Goal: Task Accomplishment & Management: Use online tool/utility

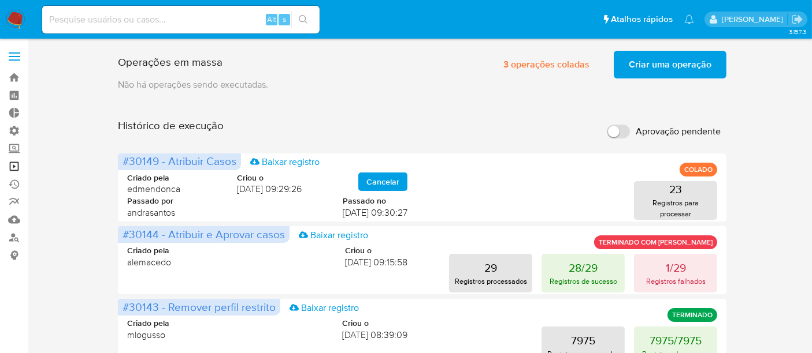
click at [10, 166] on link "Operações em massa" at bounding box center [68, 167] width 137 height 18
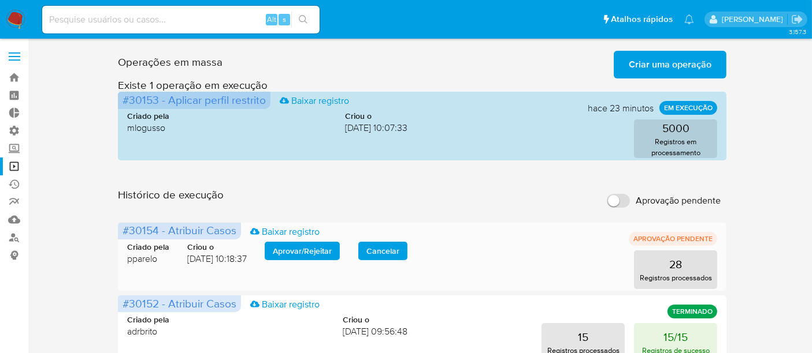
click at [322, 247] on span "Aprovar / Rejeitar" at bounding box center [302, 251] width 59 height 16
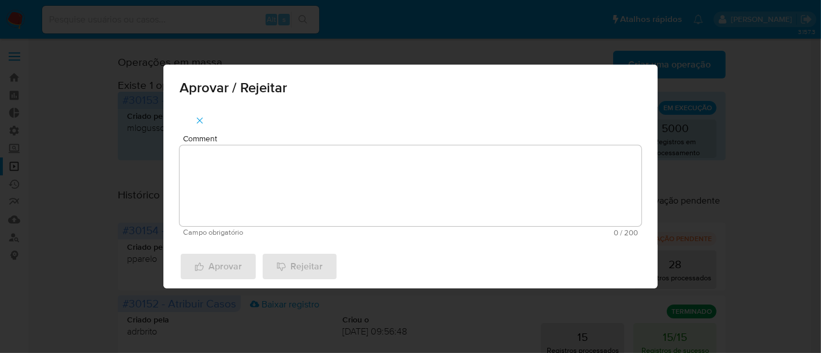
click at [255, 192] on textarea "Comment" at bounding box center [411, 186] width 462 height 81
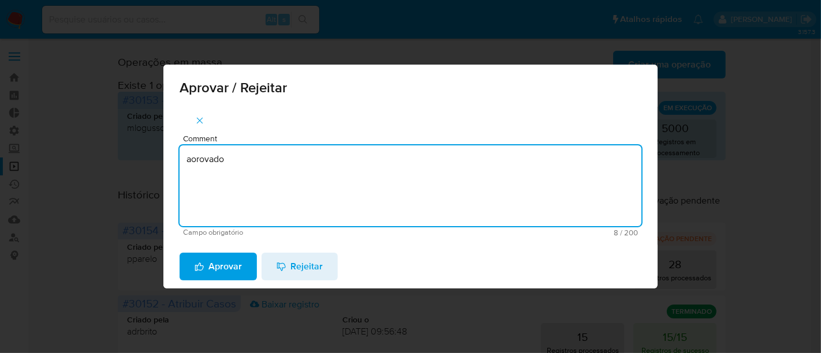
drag, startPoint x: 251, startPoint y: 159, endPoint x: 137, endPoint y: 170, distance: 113.8
click at [137, 170] on div "Aprovar / Rejeitar Comment aorovado Campo obrigatório 8 / 200 192 caracteres re…" at bounding box center [410, 176] width 821 height 353
type textarea "aptrovado"
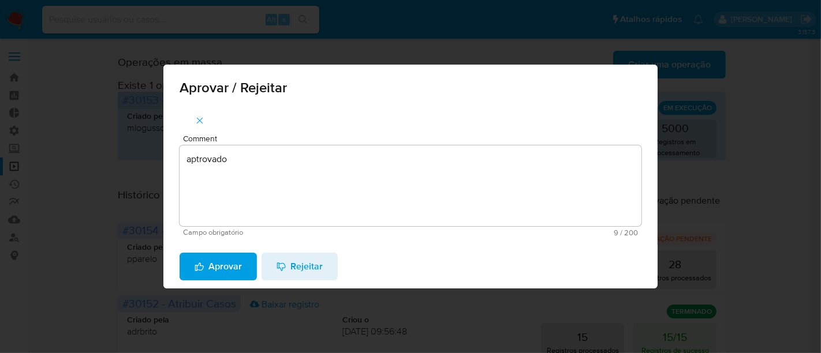
click at [227, 265] on span "Aprovar" at bounding box center [218, 266] width 47 height 25
